Goal: Find specific page/section: Find specific page/section

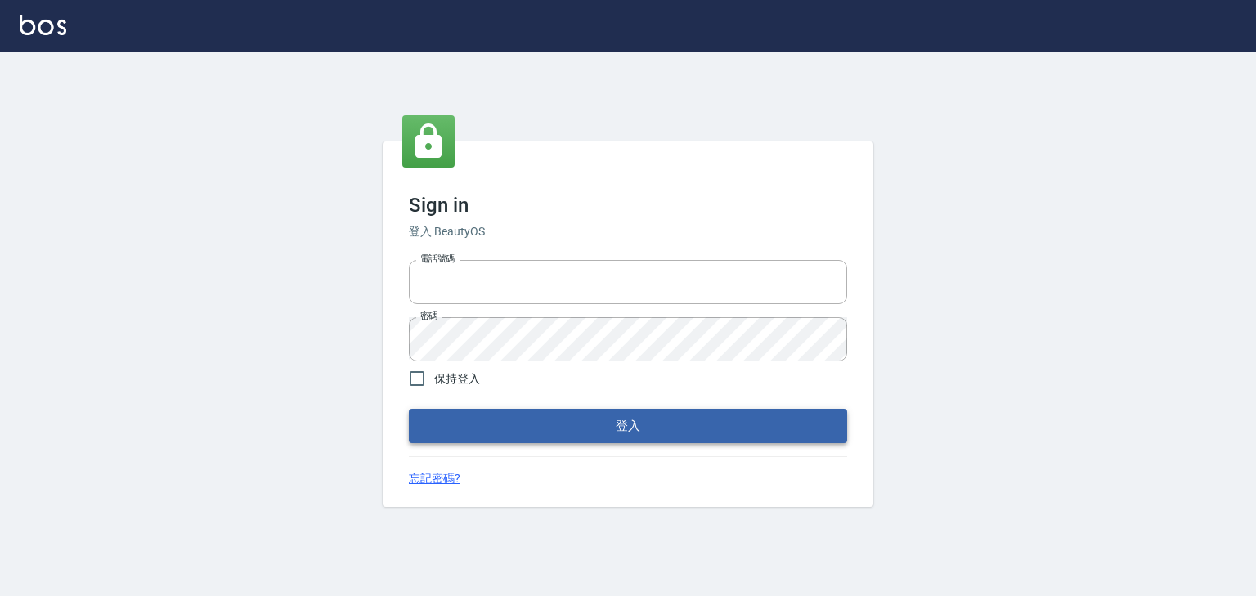
type input "0952331713"
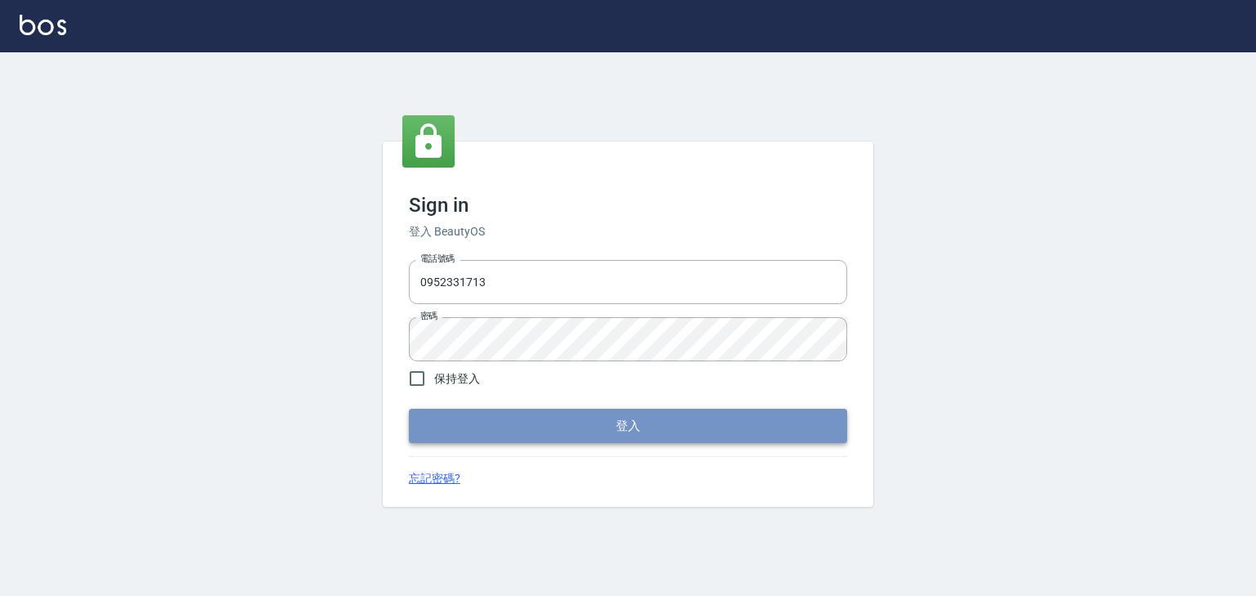
click at [592, 418] on button "登入" at bounding box center [628, 426] width 438 height 34
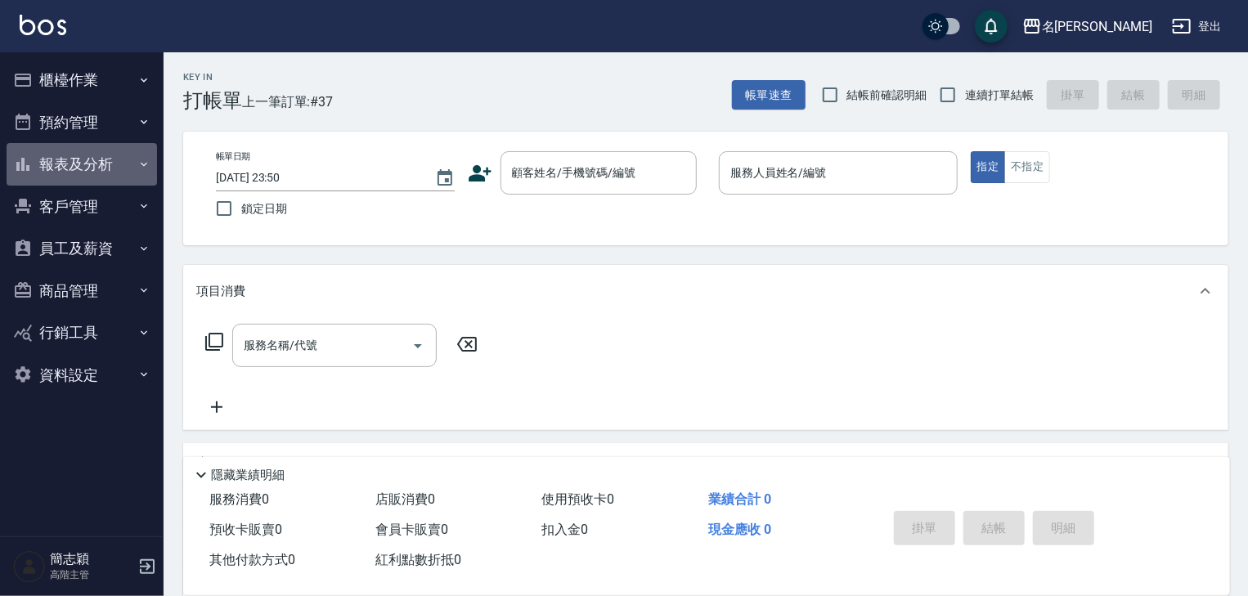
click at [143, 164] on icon "button" at bounding box center [144, 164] width 7 height 4
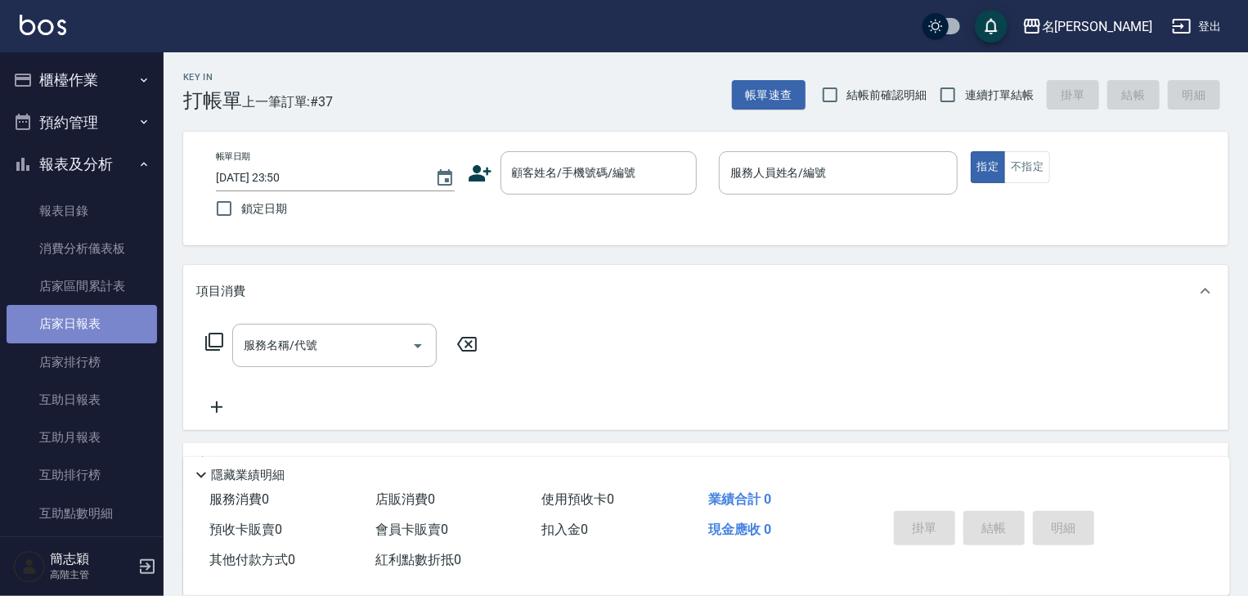
click at [88, 318] on link "店家日報表" at bounding box center [82, 324] width 150 height 38
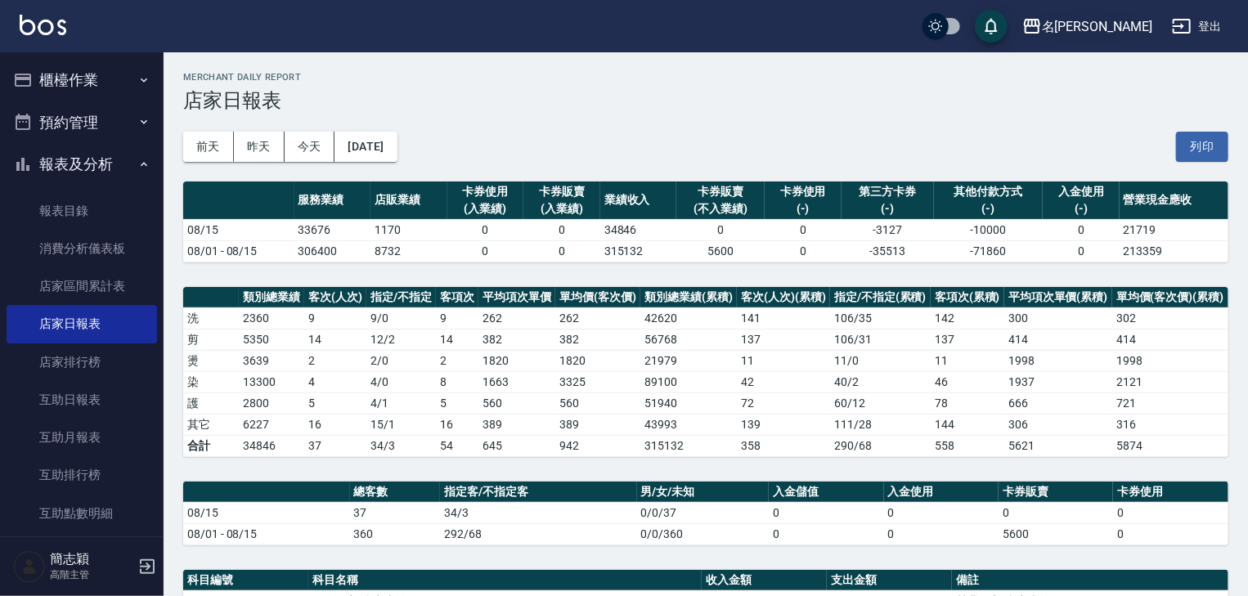
click at [1040, 20] on icon "button" at bounding box center [1032, 26] width 16 height 15
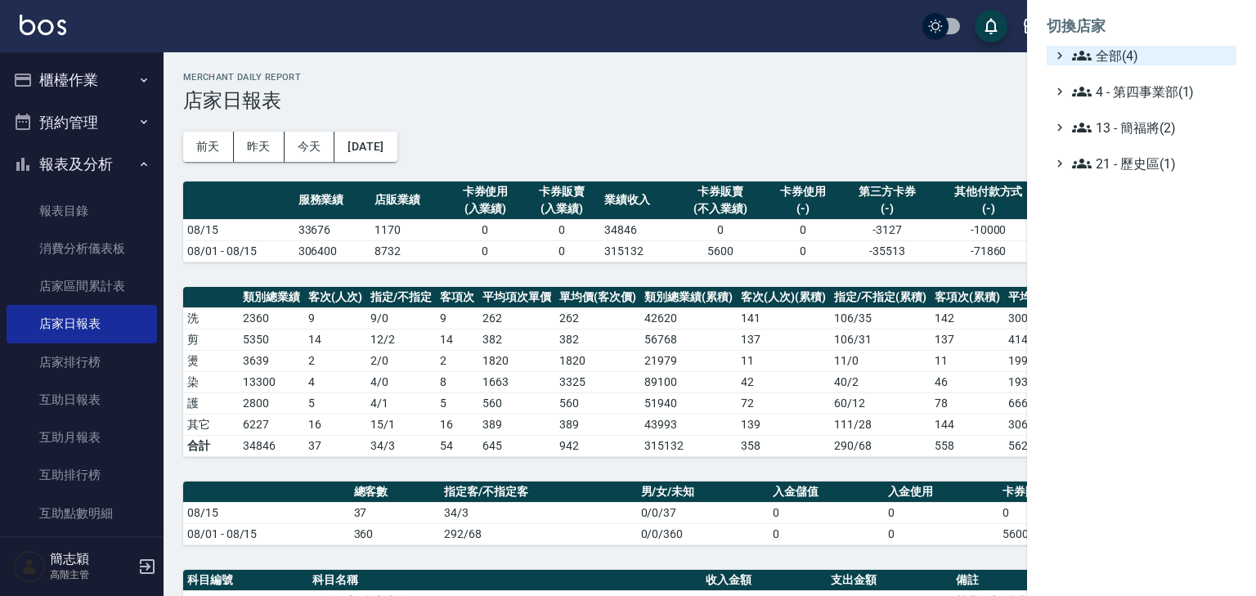
click at [1085, 48] on icon at bounding box center [1082, 56] width 20 height 20
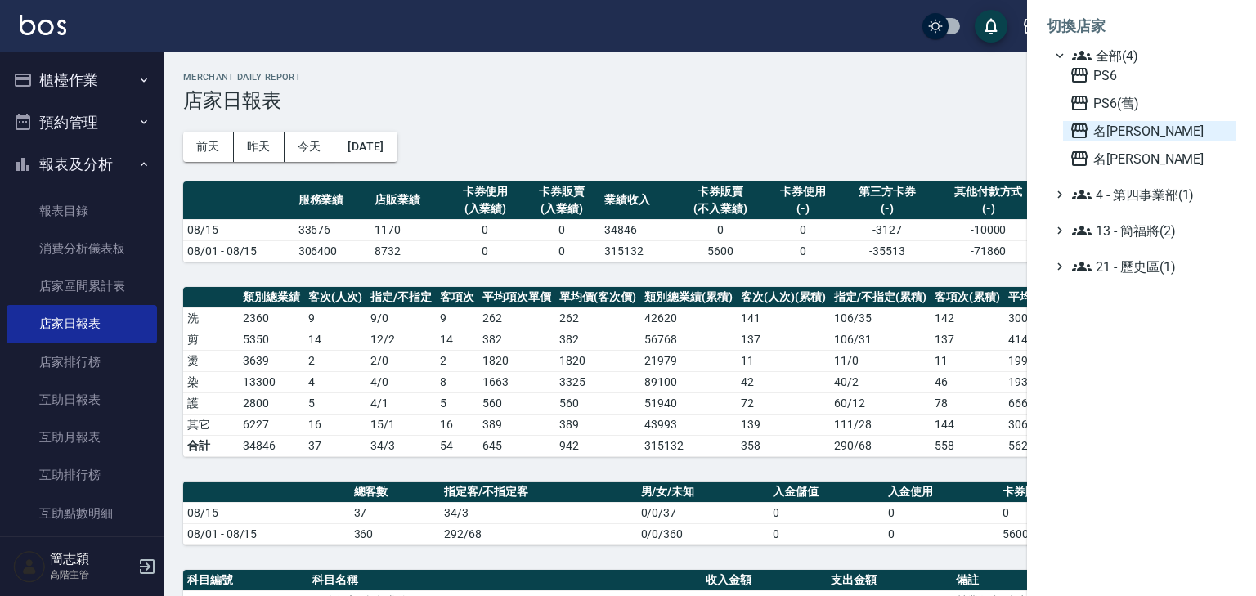
click at [1076, 124] on icon at bounding box center [1079, 130] width 16 height 15
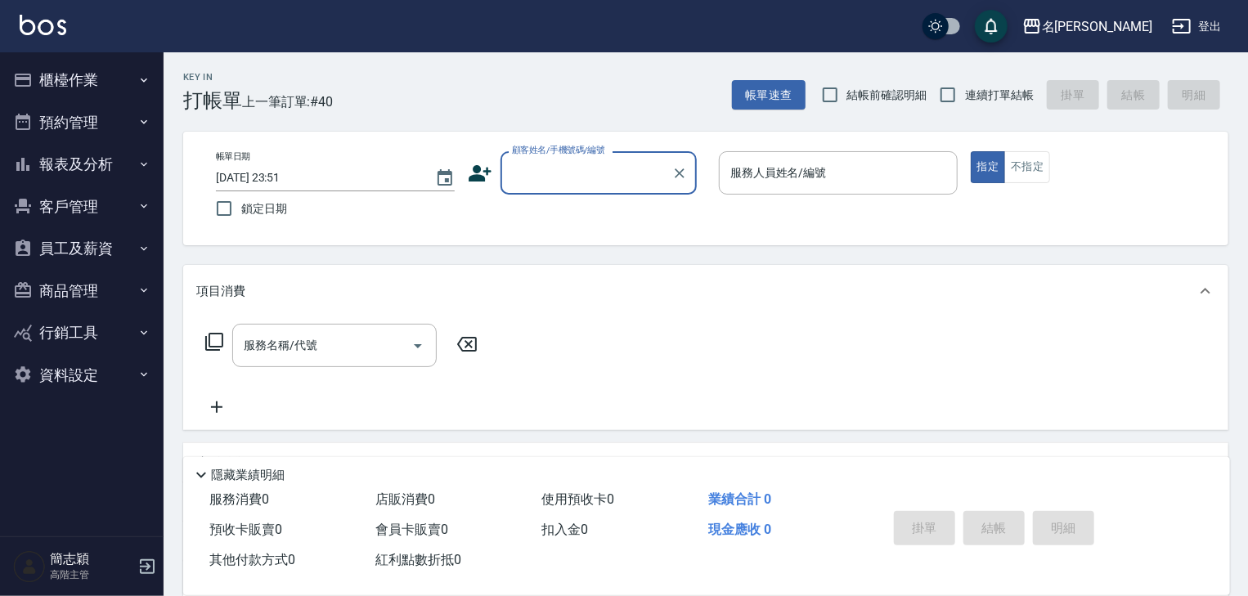
click at [144, 164] on icon "button" at bounding box center [144, 164] width 7 height 4
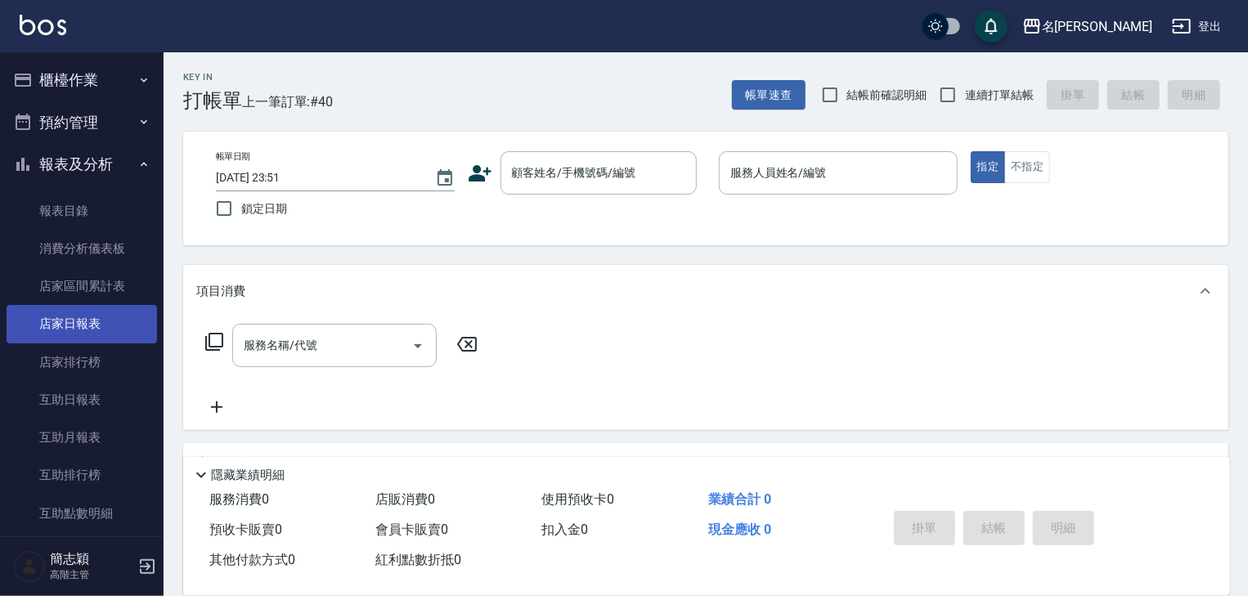
click at [70, 324] on link "店家日報表" at bounding box center [82, 324] width 150 height 38
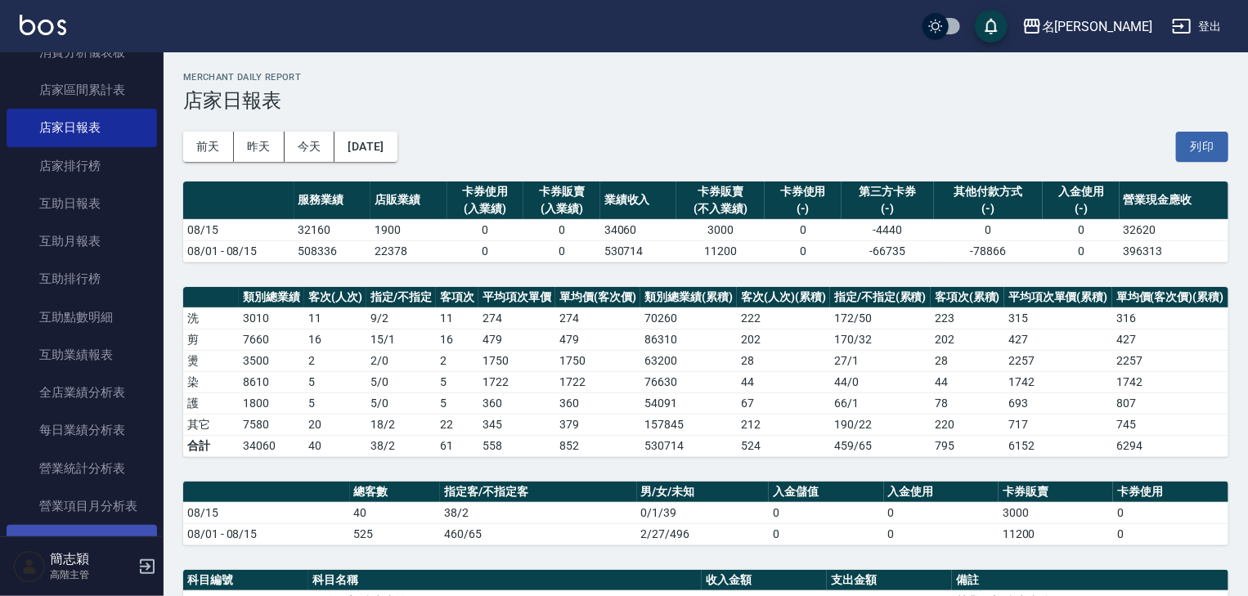
scroll to position [327, 0]
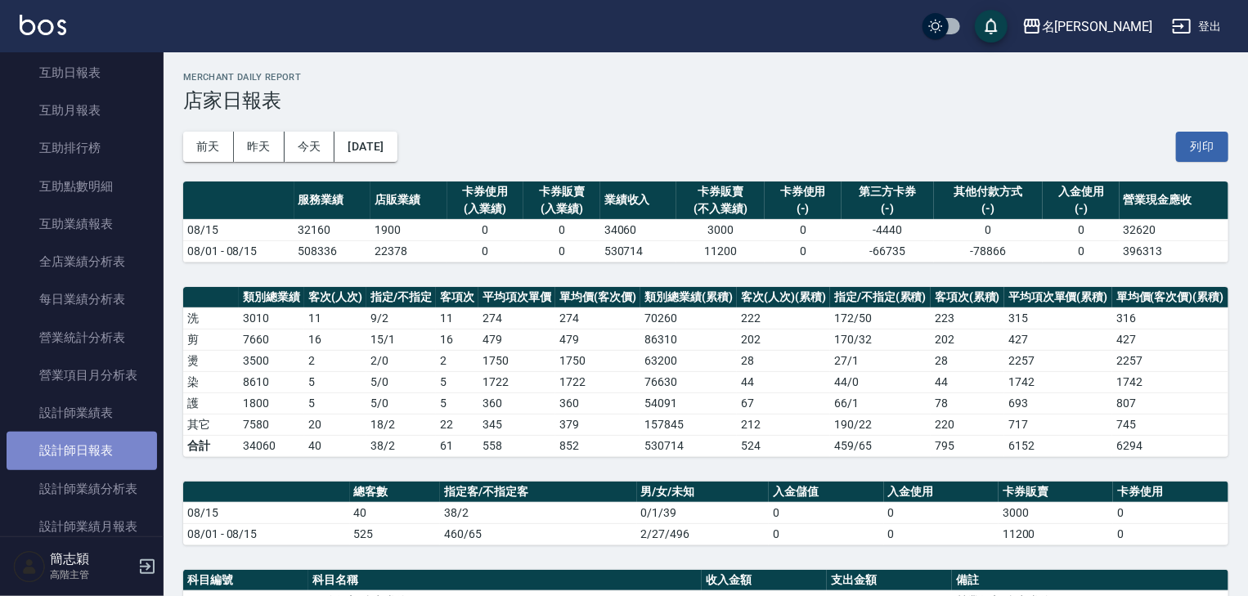
click at [92, 441] on link "設計師日報表" at bounding box center [82, 451] width 150 height 38
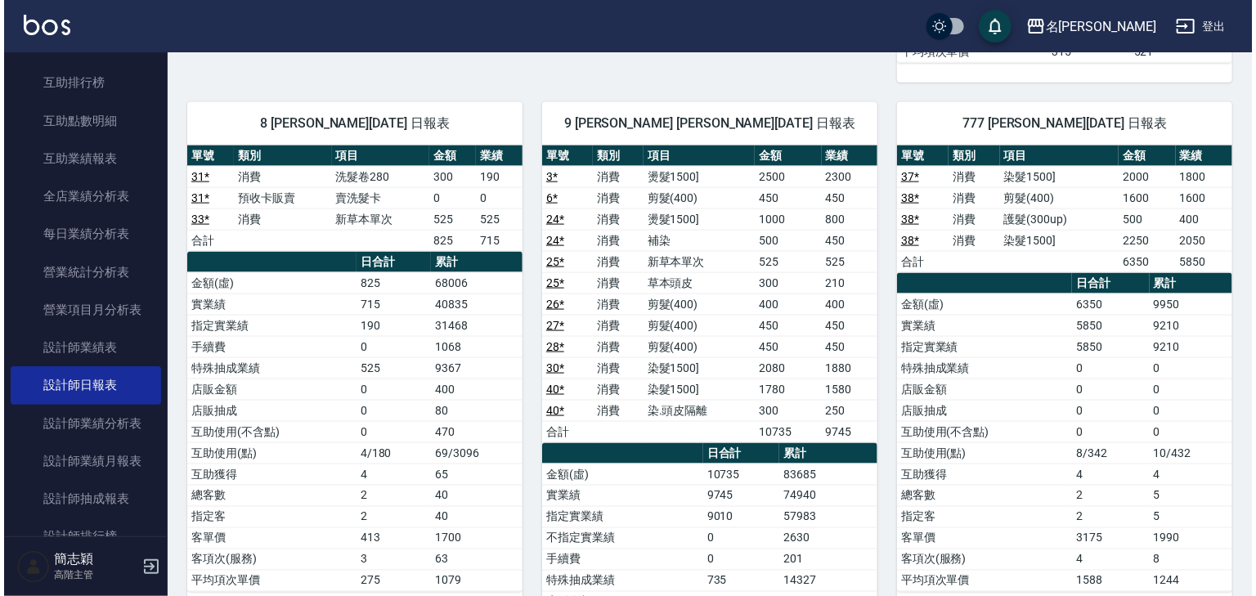
scroll to position [916, 0]
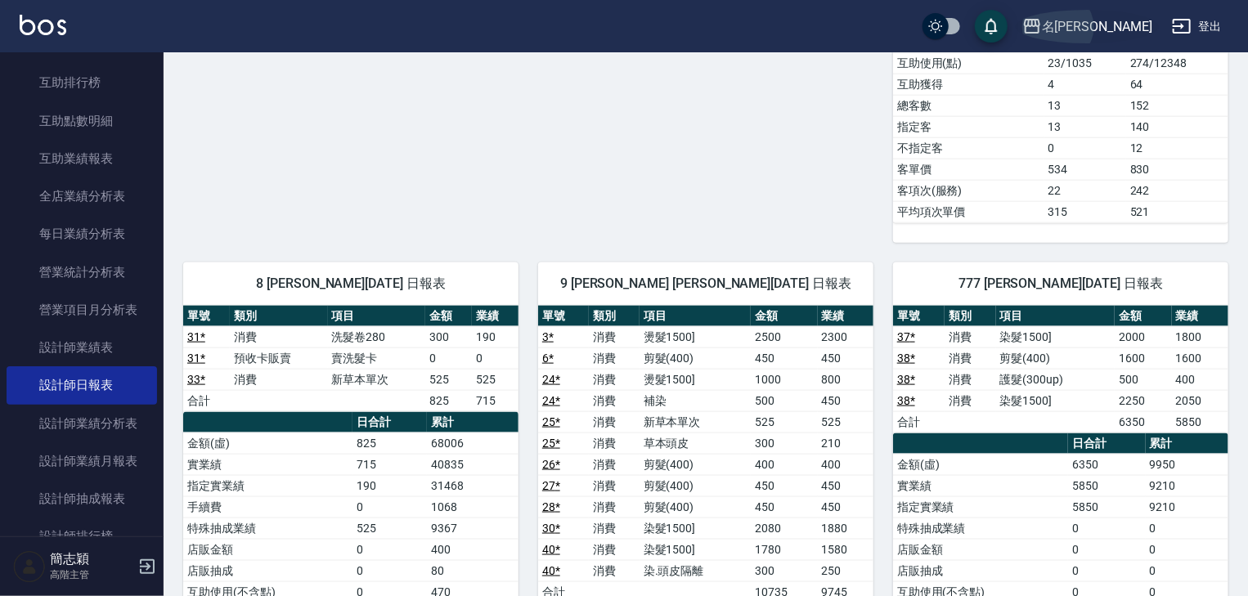
click at [1040, 23] on icon "button" at bounding box center [1032, 26] width 16 height 15
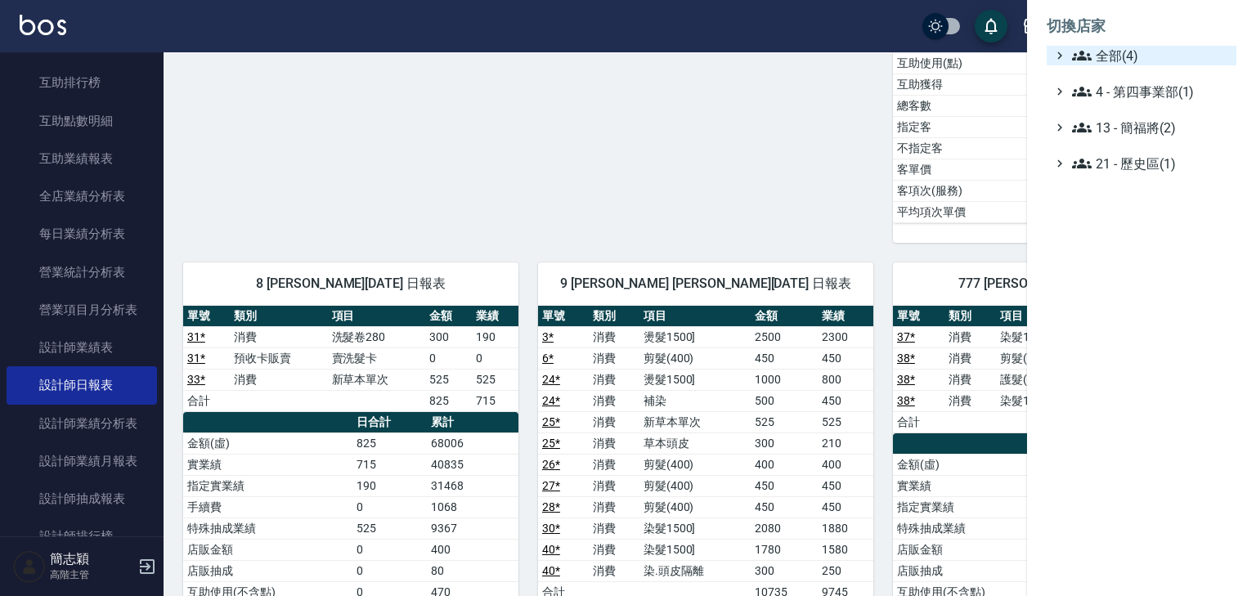
click at [1078, 50] on icon at bounding box center [1082, 56] width 20 height 20
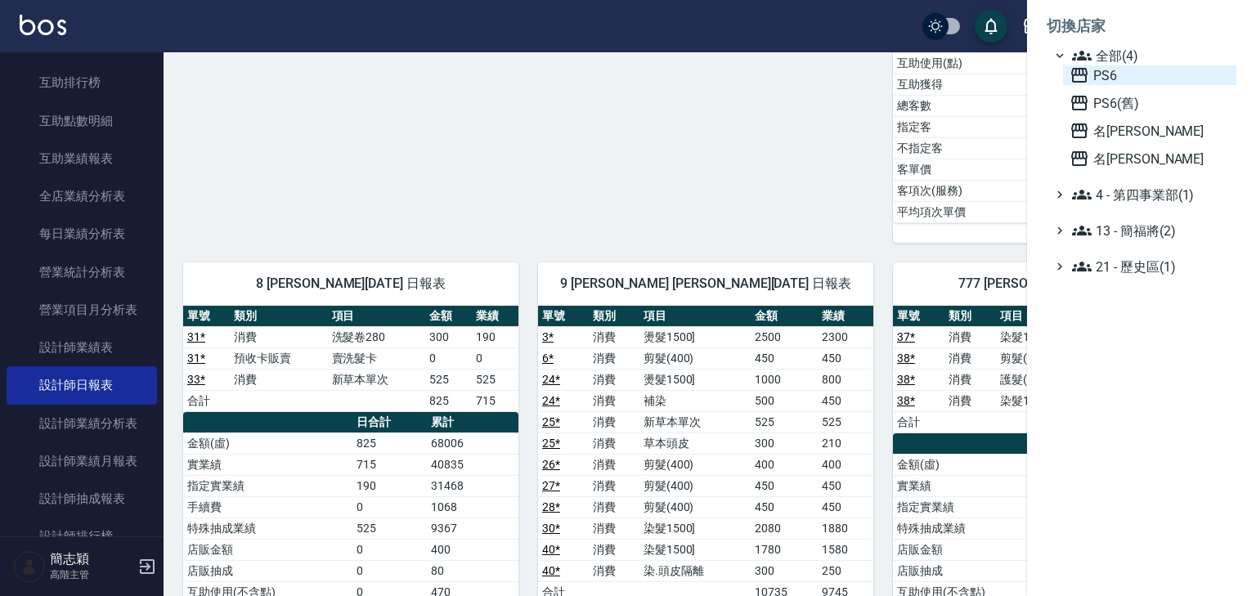
click at [1074, 75] on icon at bounding box center [1079, 75] width 20 height 20
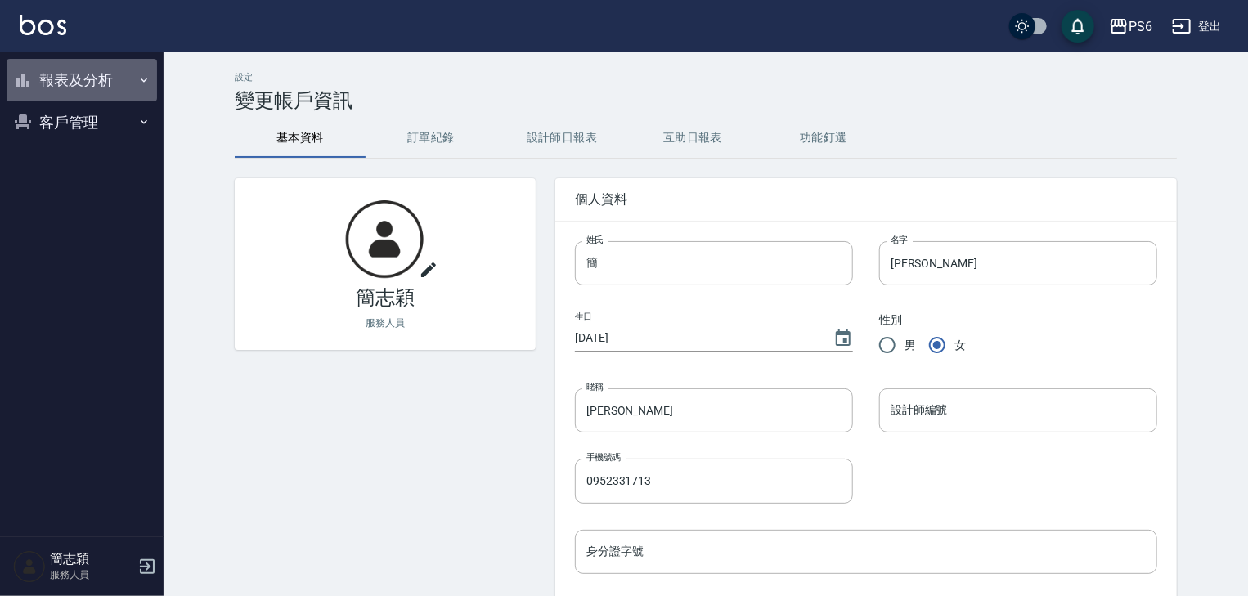
click at [142, 78] on icon "button" at bounding box center [143, 80] width 13 height 13
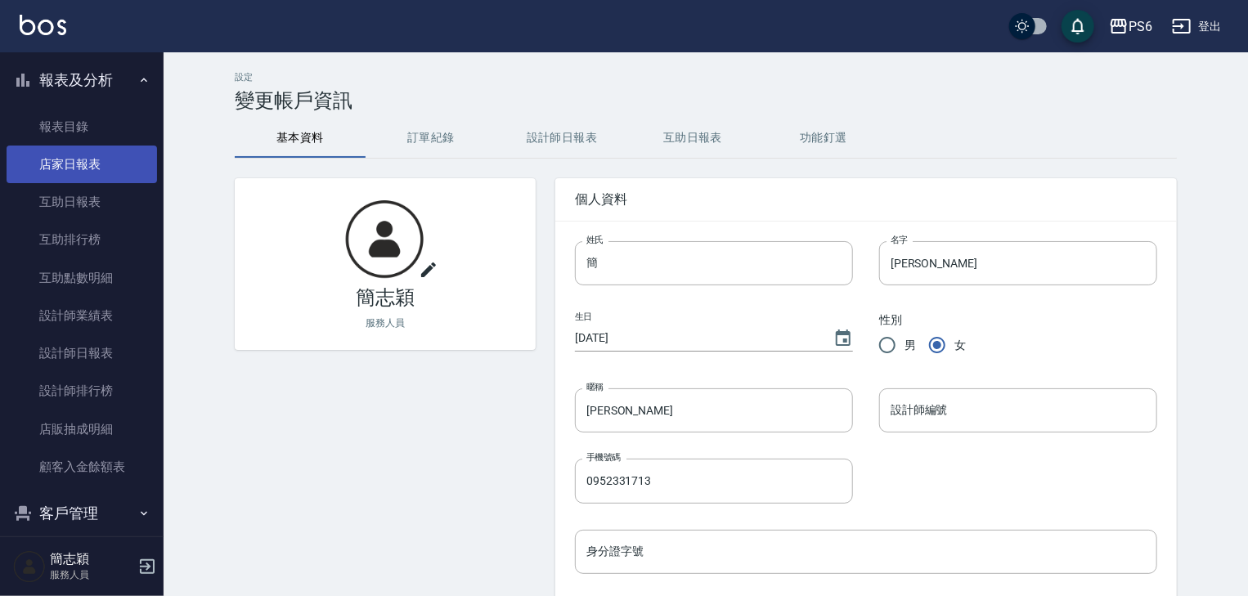
click at [98, 160] on link "店家日報表" at bounding box center [82, 165] width 150 height 38
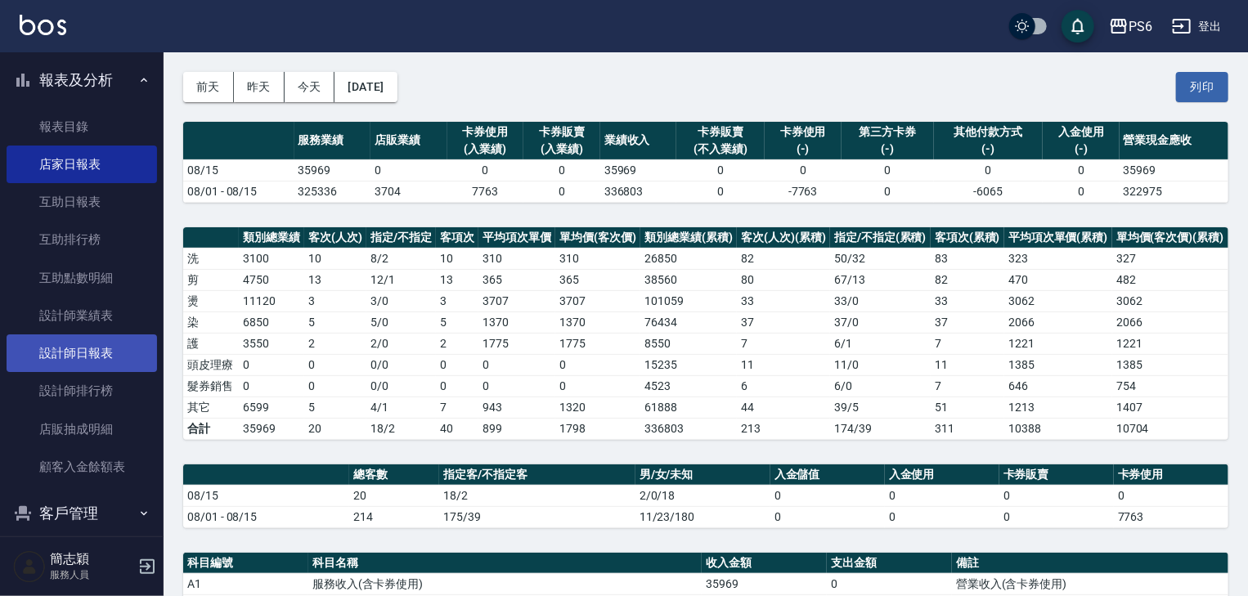
scroll to position [46, 0]
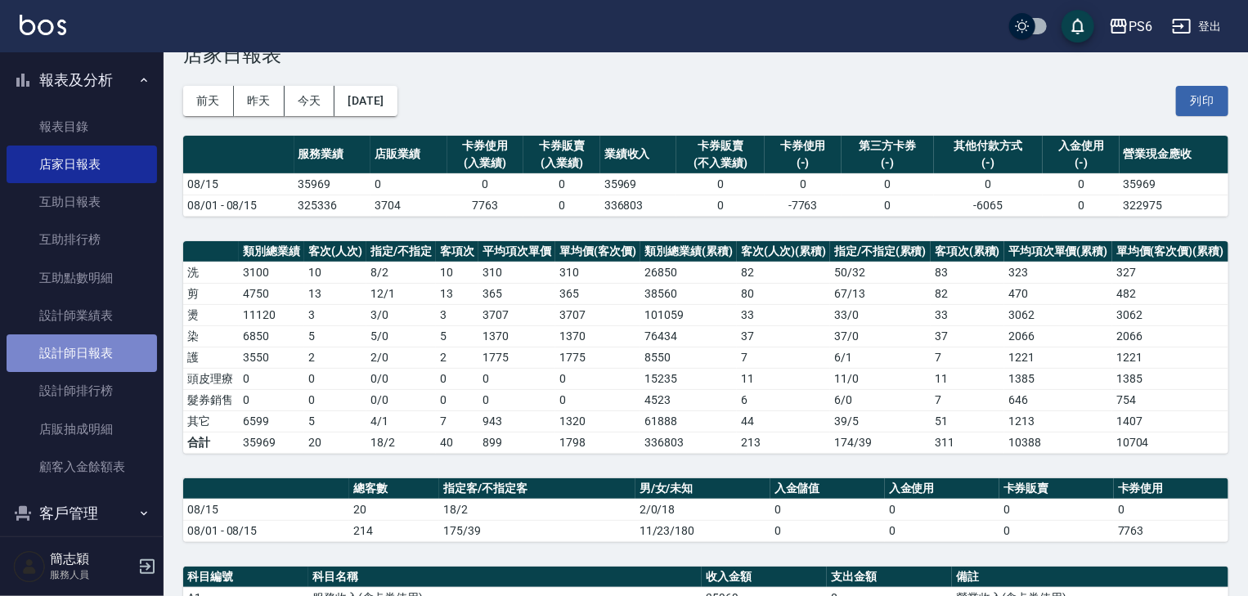
click at [89, 359] on link "設計師日報表" at bounding box center [82, 353] width 150 height 38
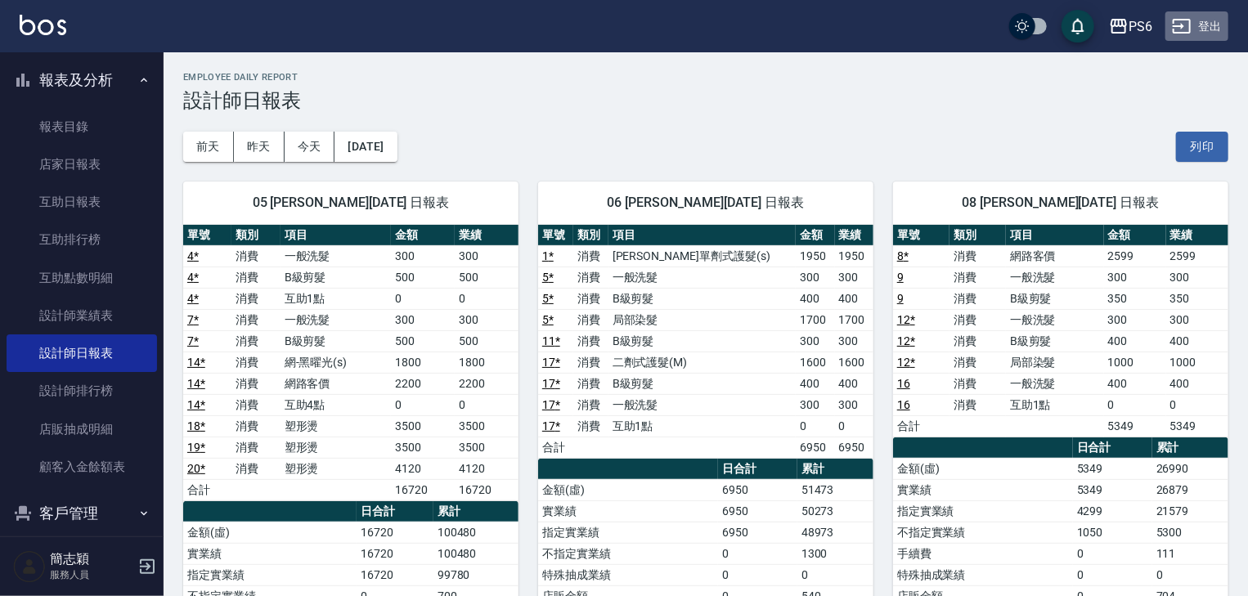
click at [1209, 23] on button "登出" at bounding box center [1196, 26] width 63 height 30
